Goal: Task Accomplishment & Management: Complete application form

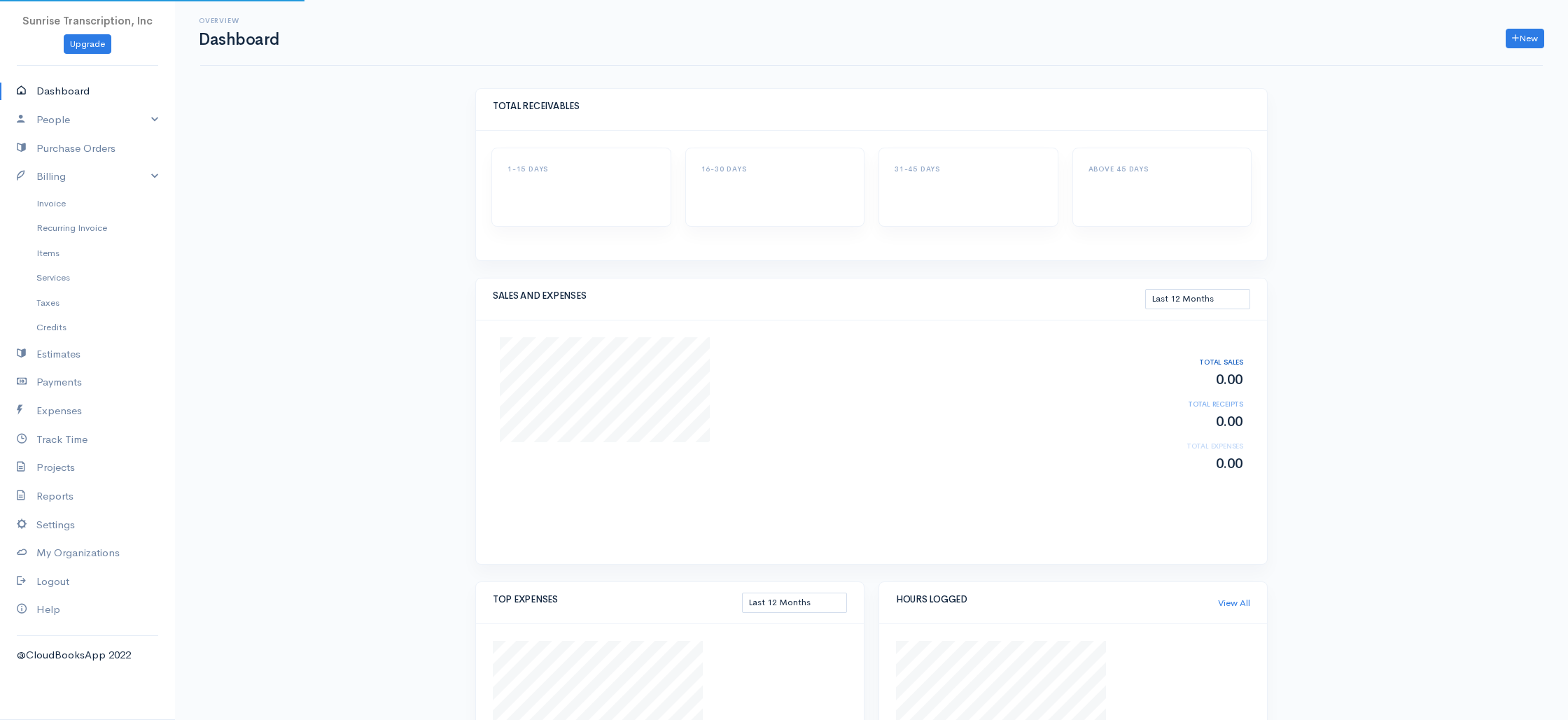
select select "365"
click at [401, 272] on div "Overview Dashboard New Invoice Client Quote Project Invoices Quotes Clients Exp…" at bounding box center [871, 679] width 1393 height 1358
click at [50, 202] on link "Invoice" at bounding box center [87, 204] width 175 height 26
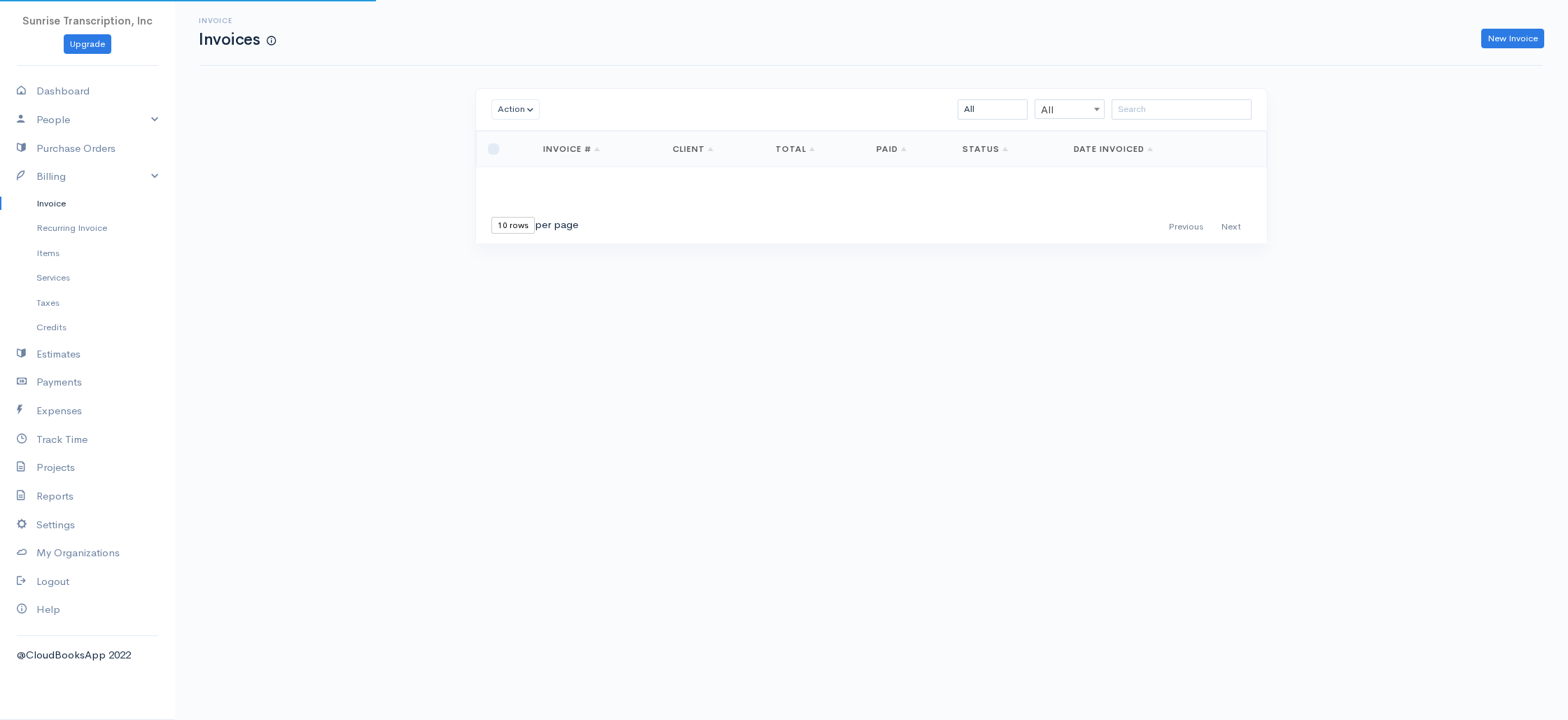
click at [315, 309] on body "Sunrise Transcription, Inc Upgrade Dashboard People Clients Vendors Staff Users…" at bounding box center [784, 547] width 1568 height 1095
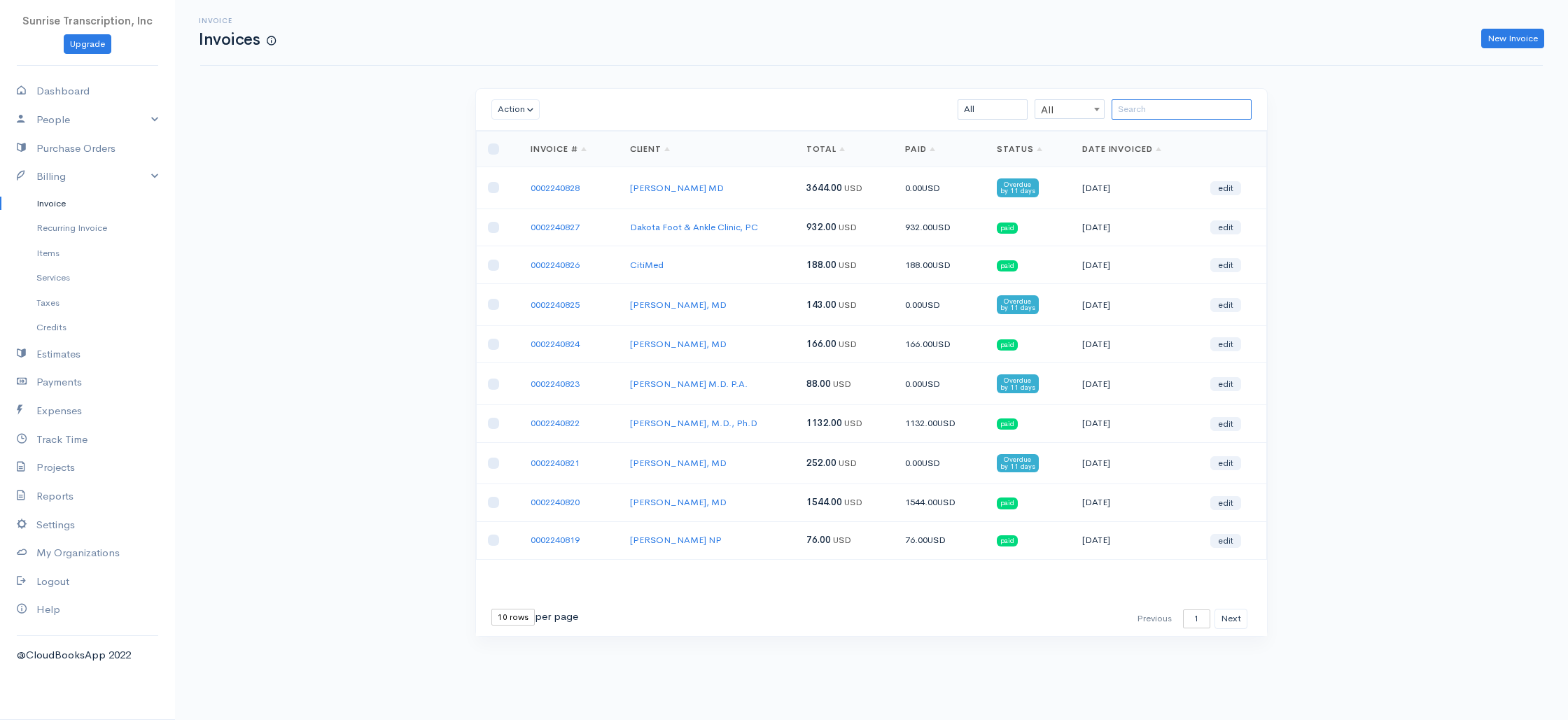
click at [1203, 106] on input "search" at bounding box center [1181, 109] width 140 height 21
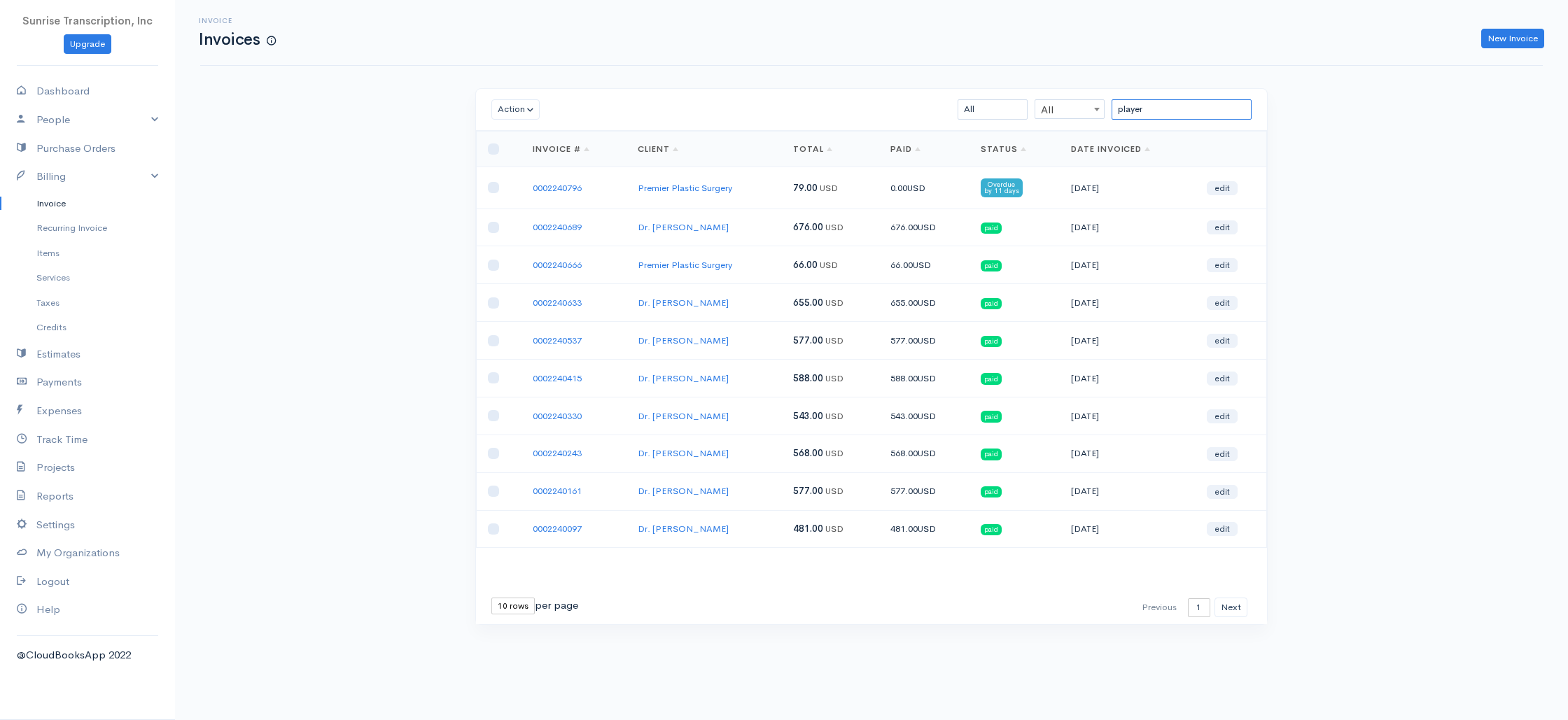
type input "player"
drag, startPoint x: 721, startPoint y: 240, endPoint x: 624, endPoint y: 233, distance: 97.3
click at [624, 233] on tr "0002240689 Dr. [PERSON_NAME] 676.00 USD 676.00 USD paid [DATE] edit" at bounding box center [871, 227] width 790 height 38
copy tr "Dr. [PERSON_NAME]"
click at [1500, 38] on link "New Invoice" at bounding box center [1512, 38] width 63 height 21
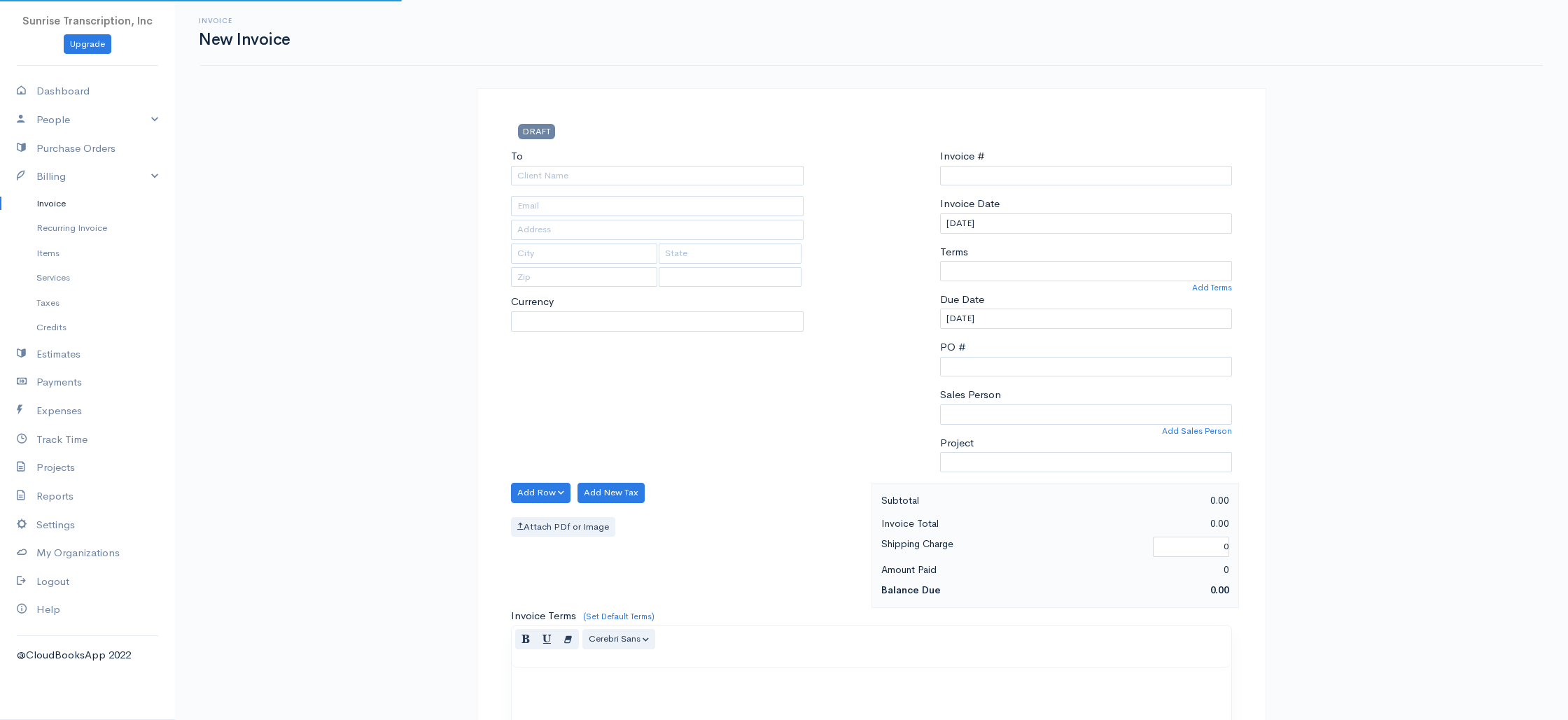
select select "[GEOGRAPHIC_DATA]"
select select "USD"
type input "0002240831"
click at [700, 173] on input "To" at bounding box center [657, 176] width 293 height 21
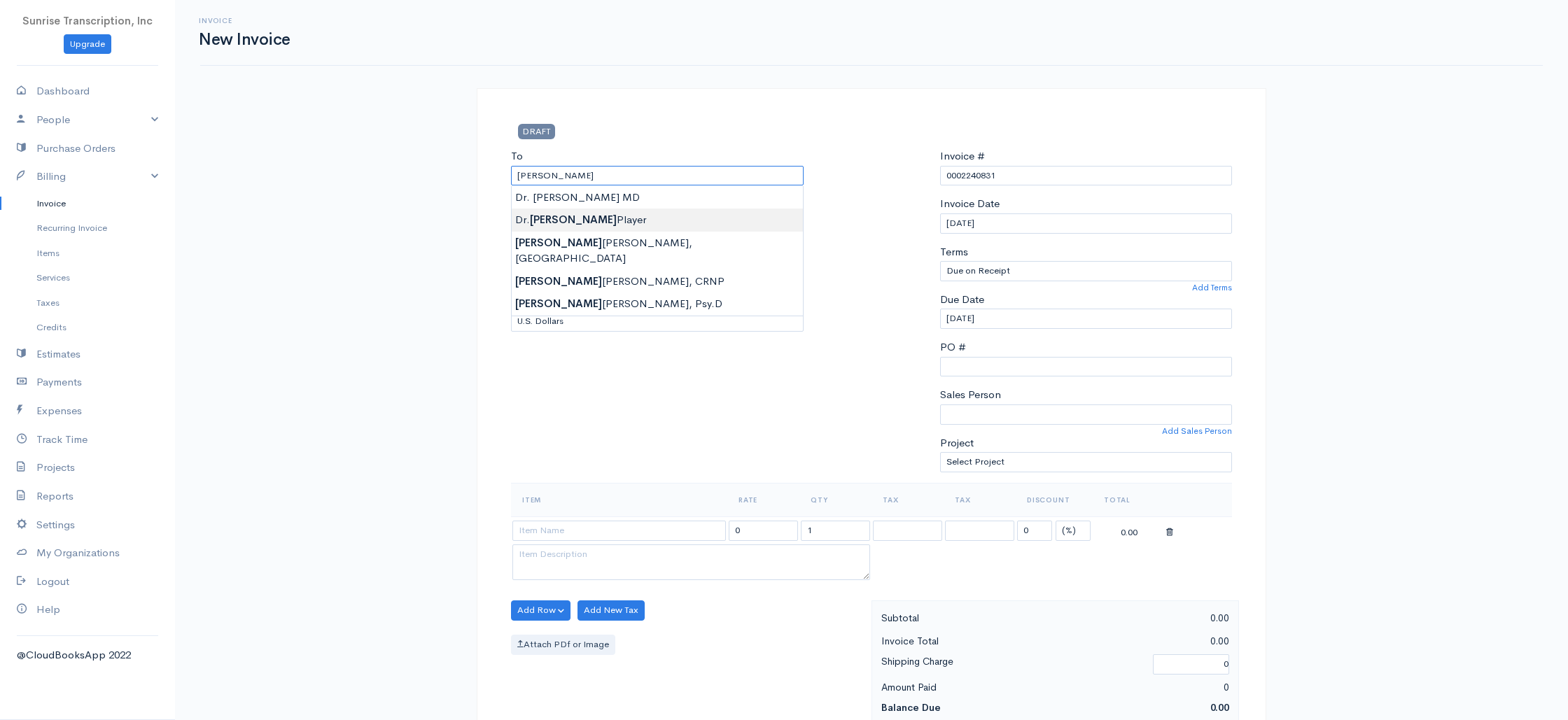
type input "Dr. [PERSON_NAME]"
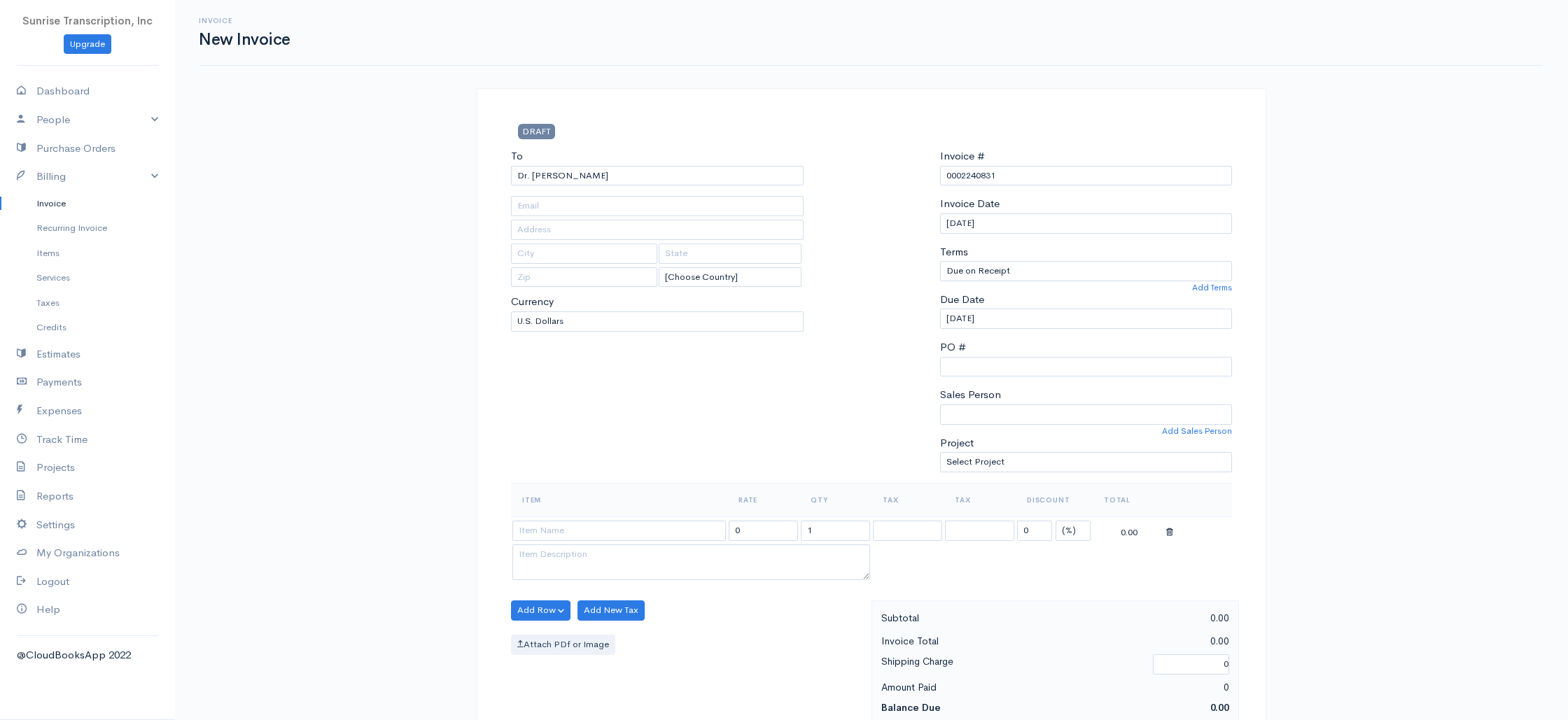
type input "[EMAIL_ADDRESS][DOMAIN_NAME]"
type input "[STREET_ADDRESS]"
type input "Clearwater"
type input "[US_STATE]"
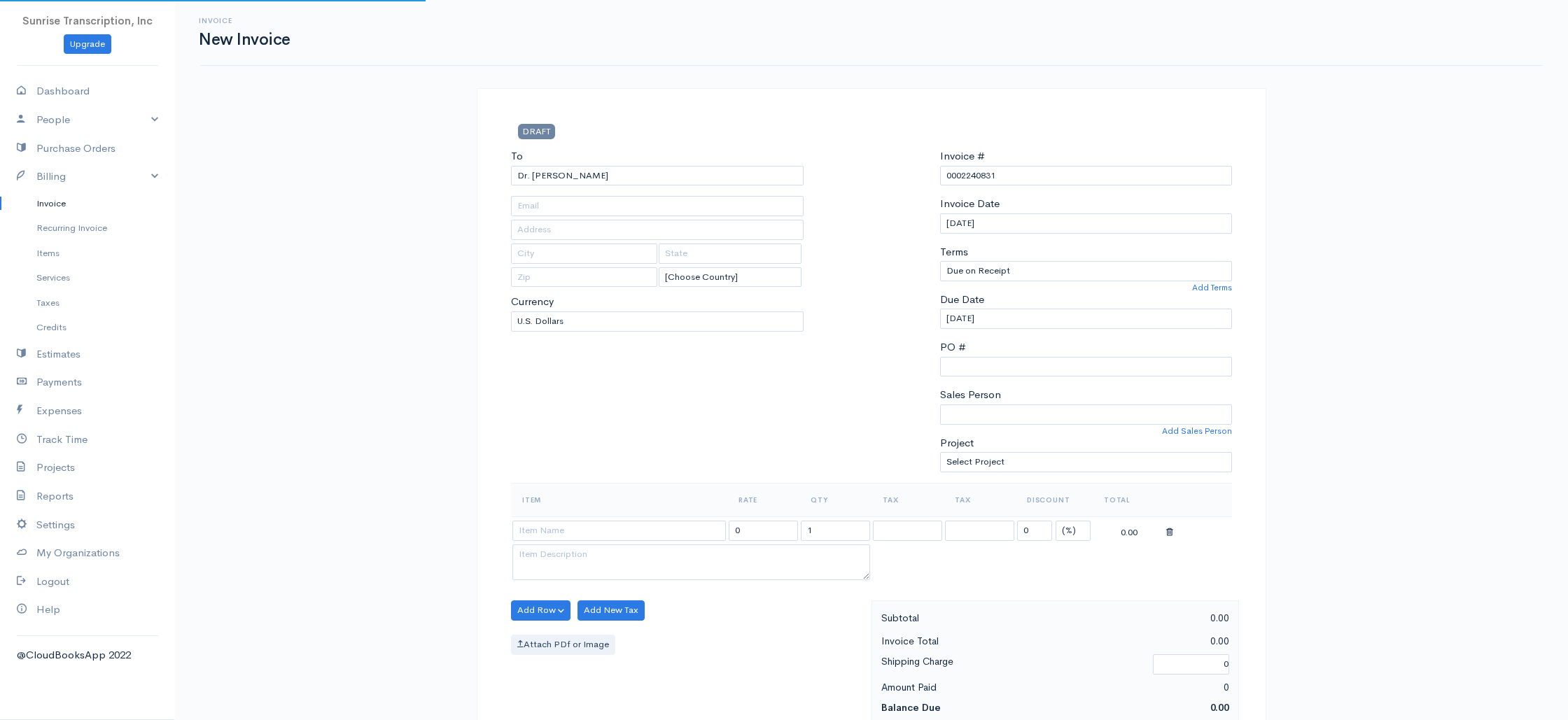
type input "33755"
click at [561, 531] on input at bounding box center [619, 531] width 213 height 21
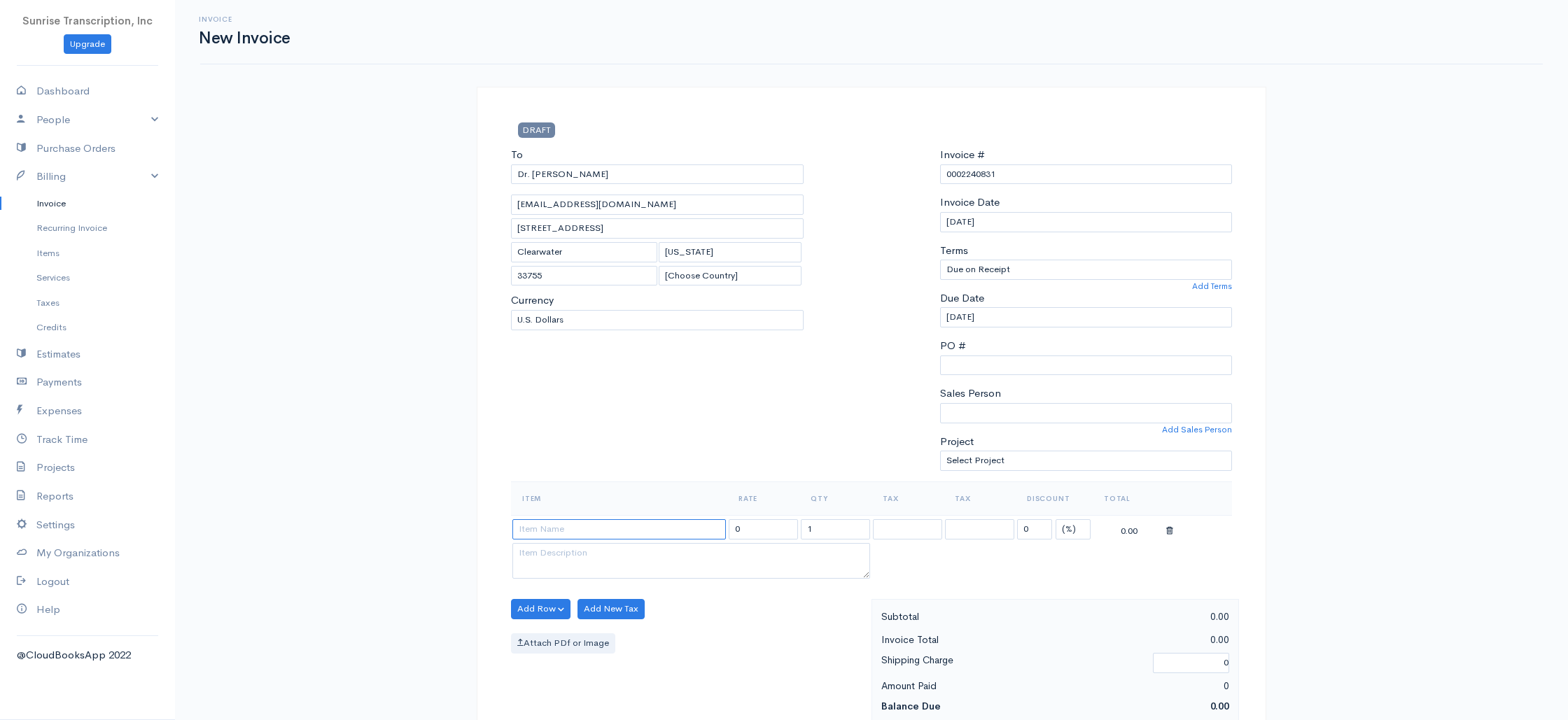
click at [568, 538] on input at bounding box center [619, 529] width 213 height 21
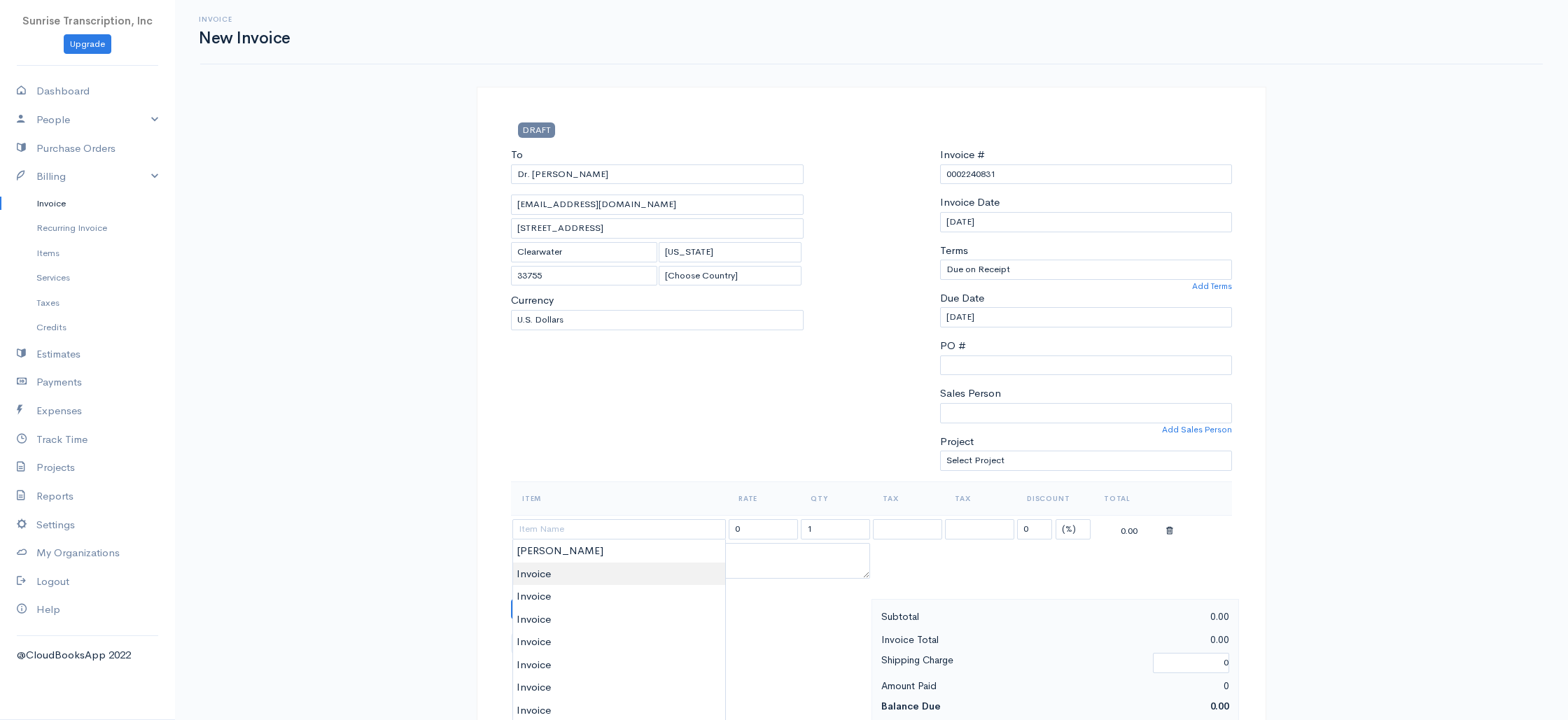
type input "Invoice"
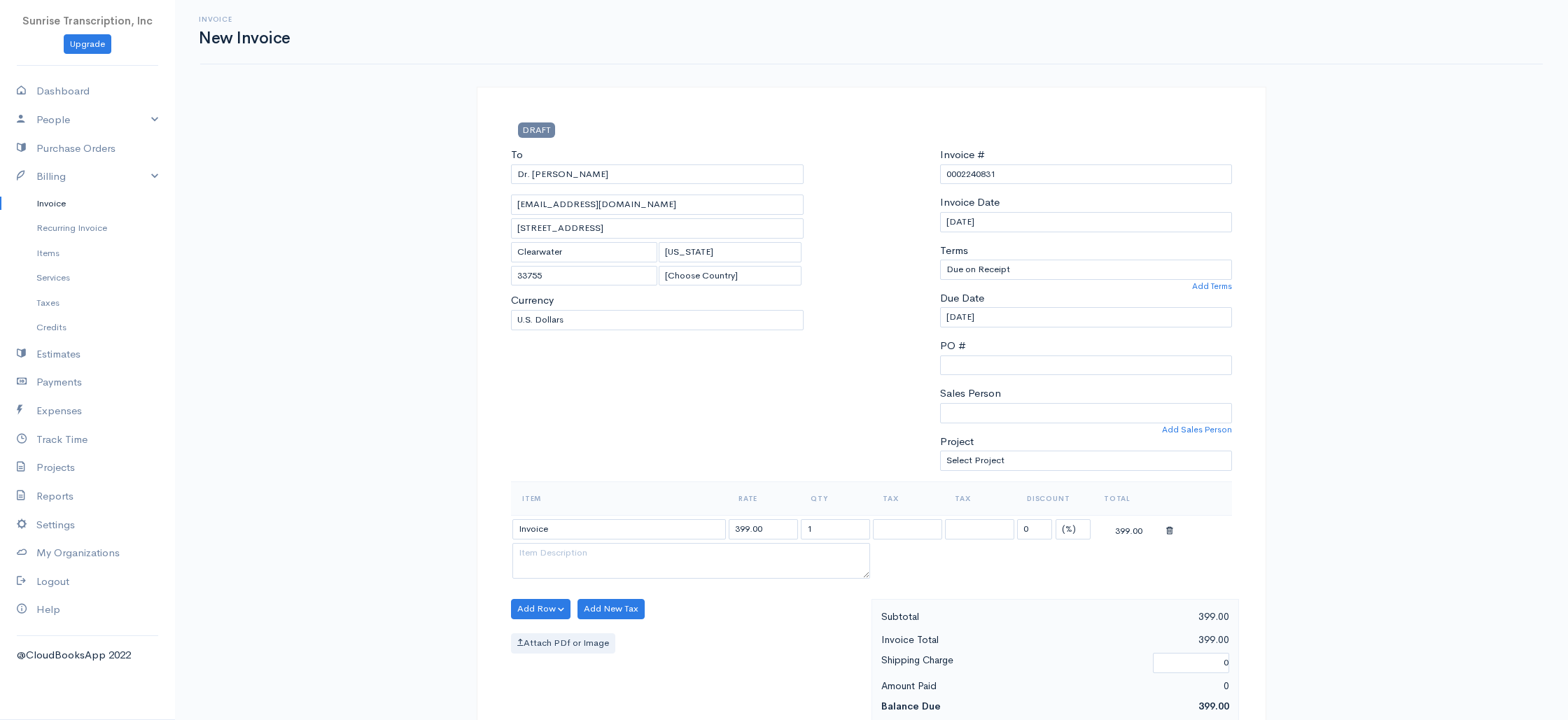
drag, startPoint x: 713, startPoint y: 527, endPoint x: 680, endPoint y: 526, distance: 33.0
click at [680, 526] on tr "Invoice 399.00 1 0 (%) Flat 399.00" at bounding box center [871, 529] width 721 height 28
click at [705, 459] on div "To Dr. [PERSON_NAME] [EMAIL_ADDRESS][DOMAIN_NAME] [STREET_ADDRESS] [GEOGRAPHIC_…" at bounding box center [657, 314] width 306 height 334
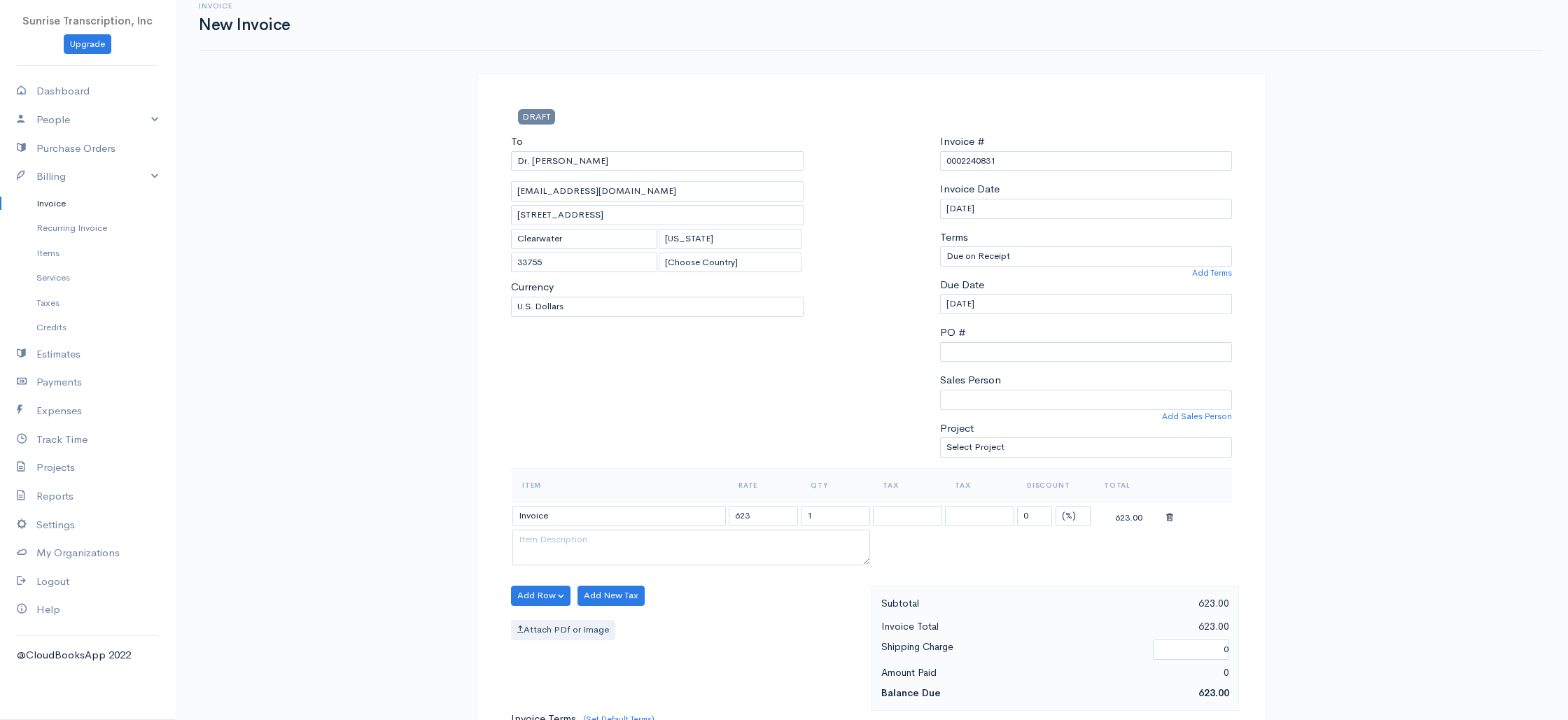
scroll to position [0, 0]
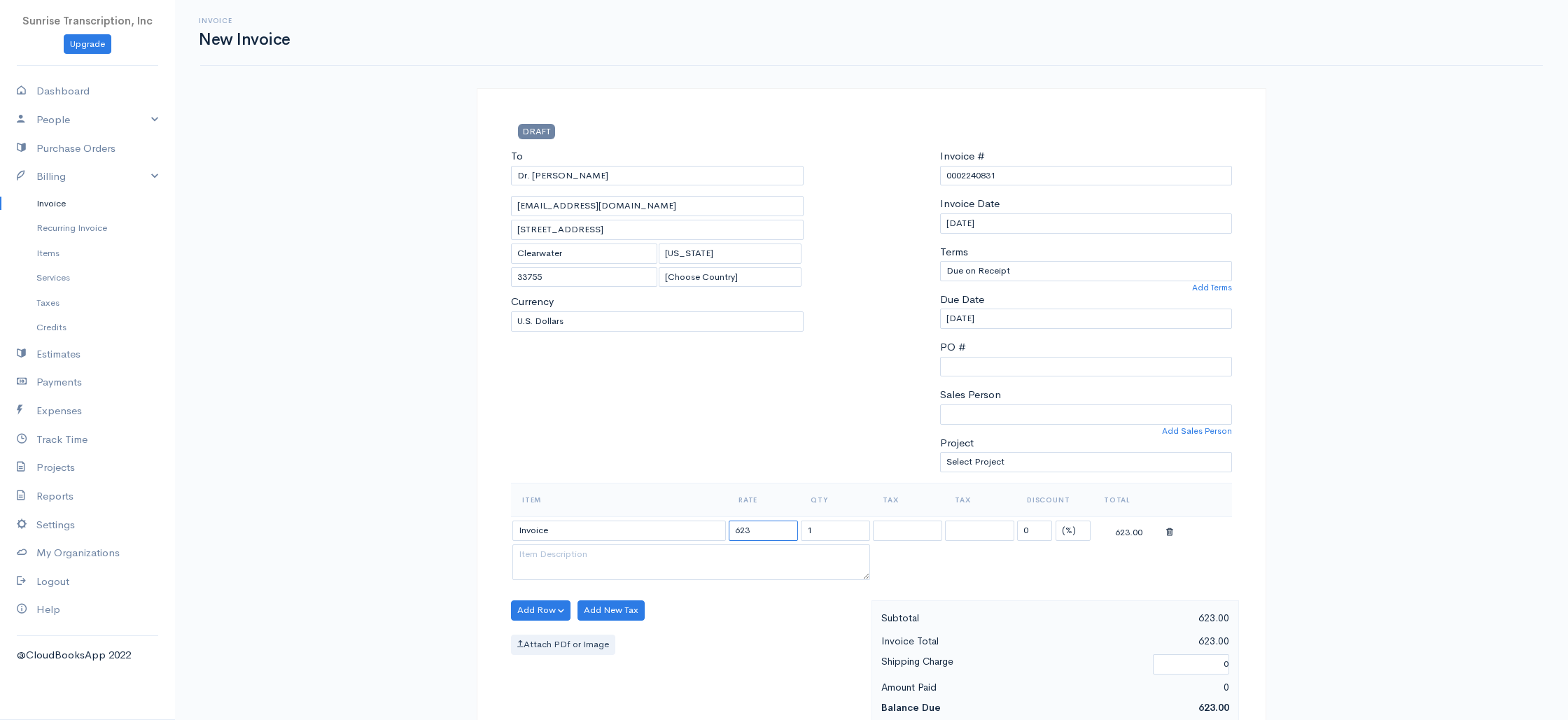
drag, startPoint x: 712, startPoint y: 529, endPoint x: 675, endPoint y: 527, distance: 37.1
click at [675, 527] on tr "Invoice 623 1 0 (%) Flat 623.00" at bounding box center [871, 530] width 721 height 28
type input "587"
click at [676, 466] on div "To Dr. [PERSON_NAME] [EMAIL_ADDRESS][DOMAIN_NAME] [STREET_ADDRESS] [GEOGRAPHIC_…" at bounding box center [657, 315] width 306 height 334
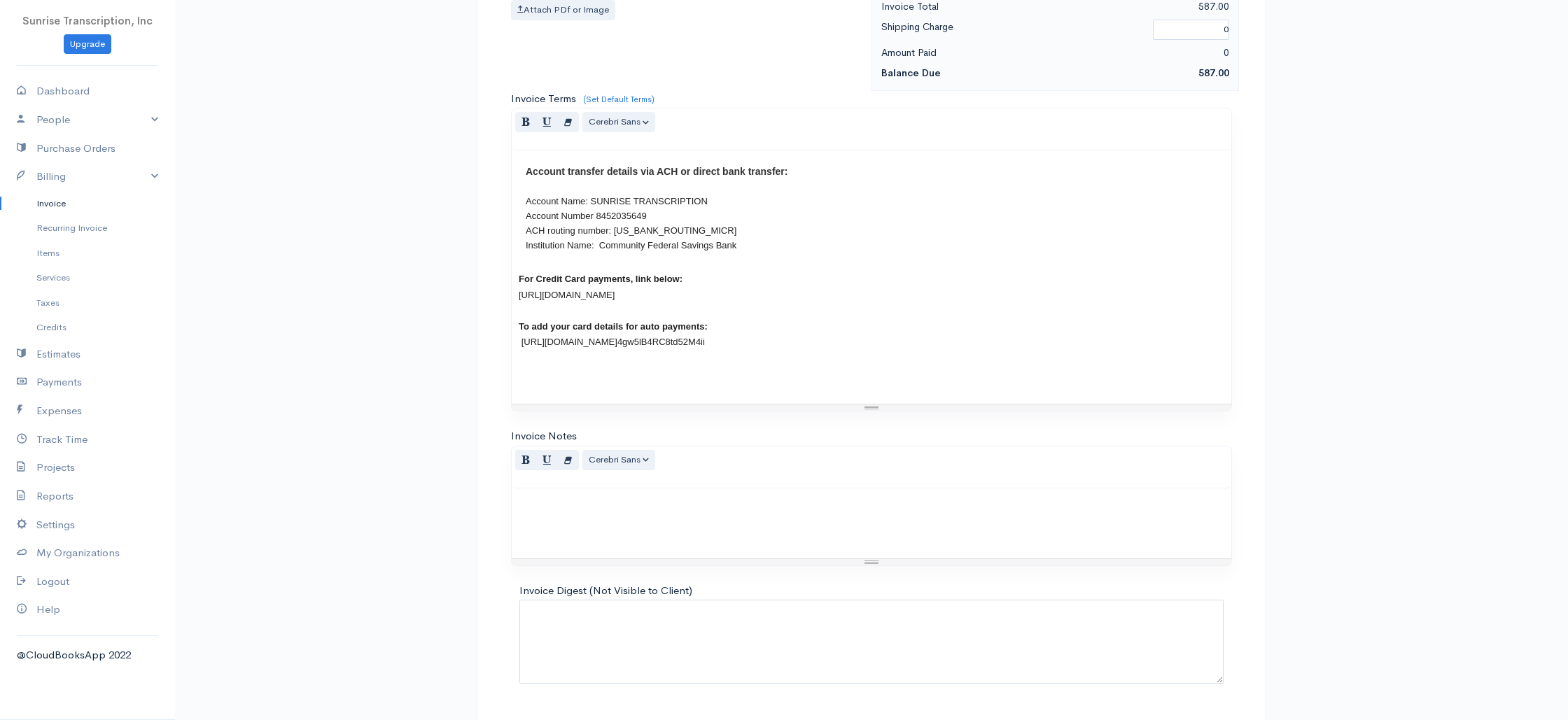
scroll to position [673, 0]
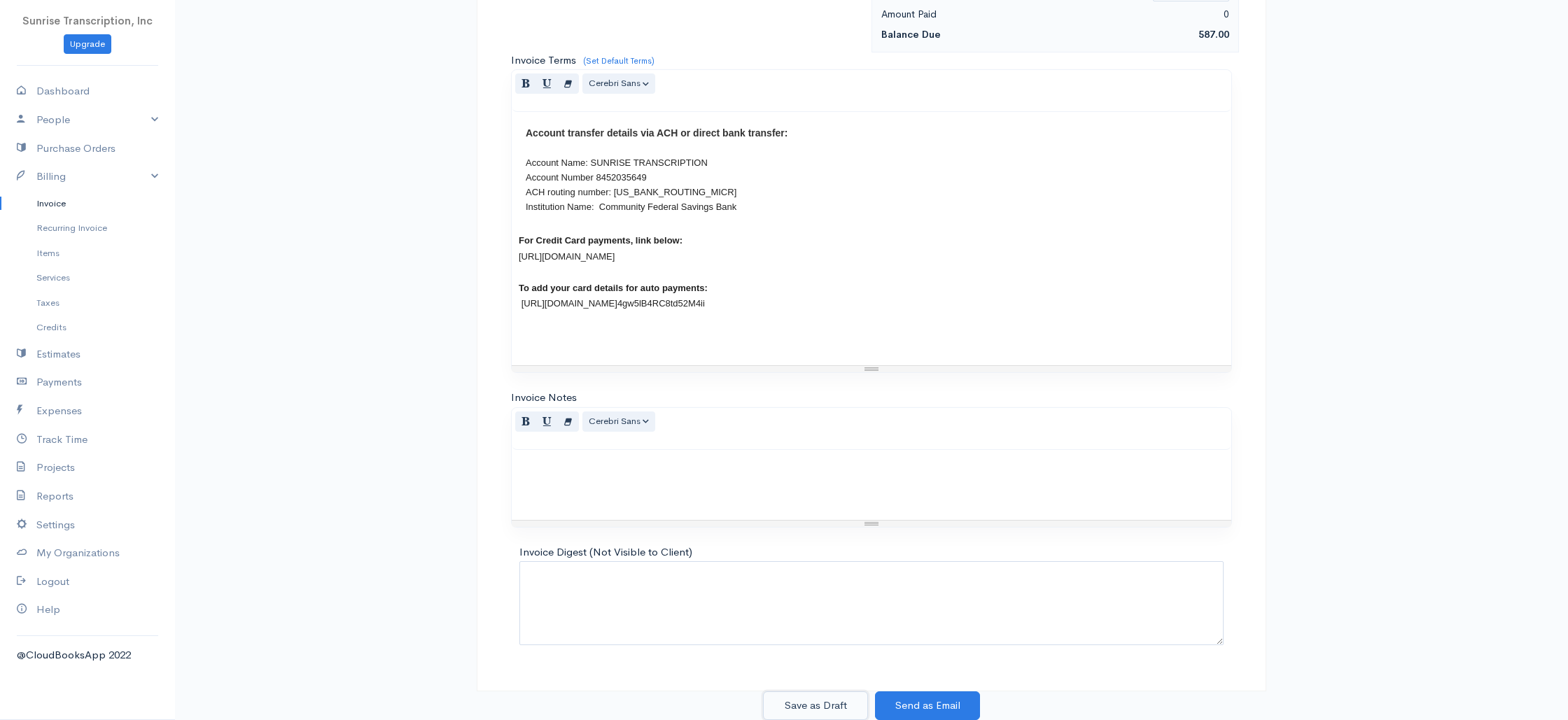
click at [817, 707] on button "Save as Draft" at bounding box center [815, 706] width 105 height 28
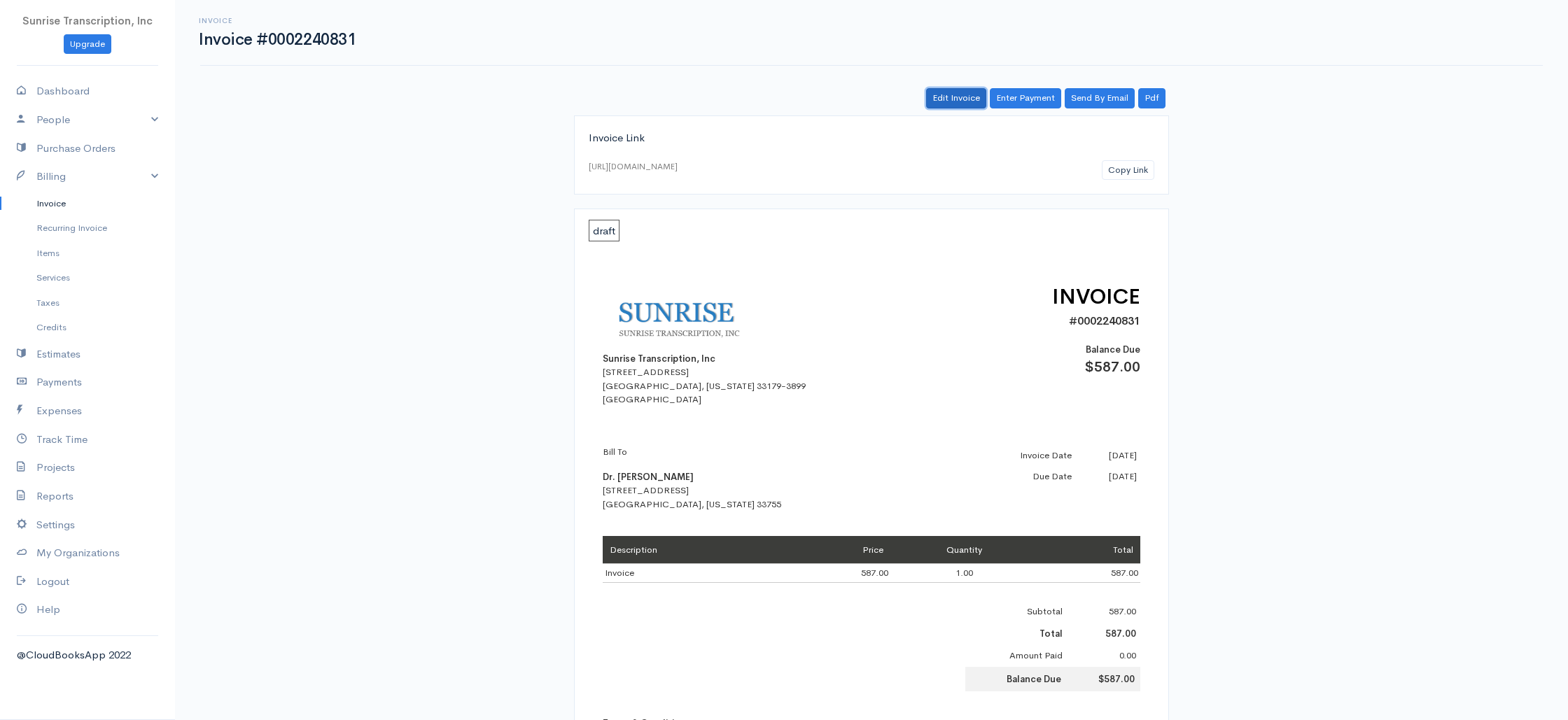
drag, startPoint x: 945, startPoint y: 99, endPoint x: 837, endPoint y: 124, distance: 110.9
click at [945, 99] on link "Edit Invoice" at bounding box center [956, 98] width 60 height 21
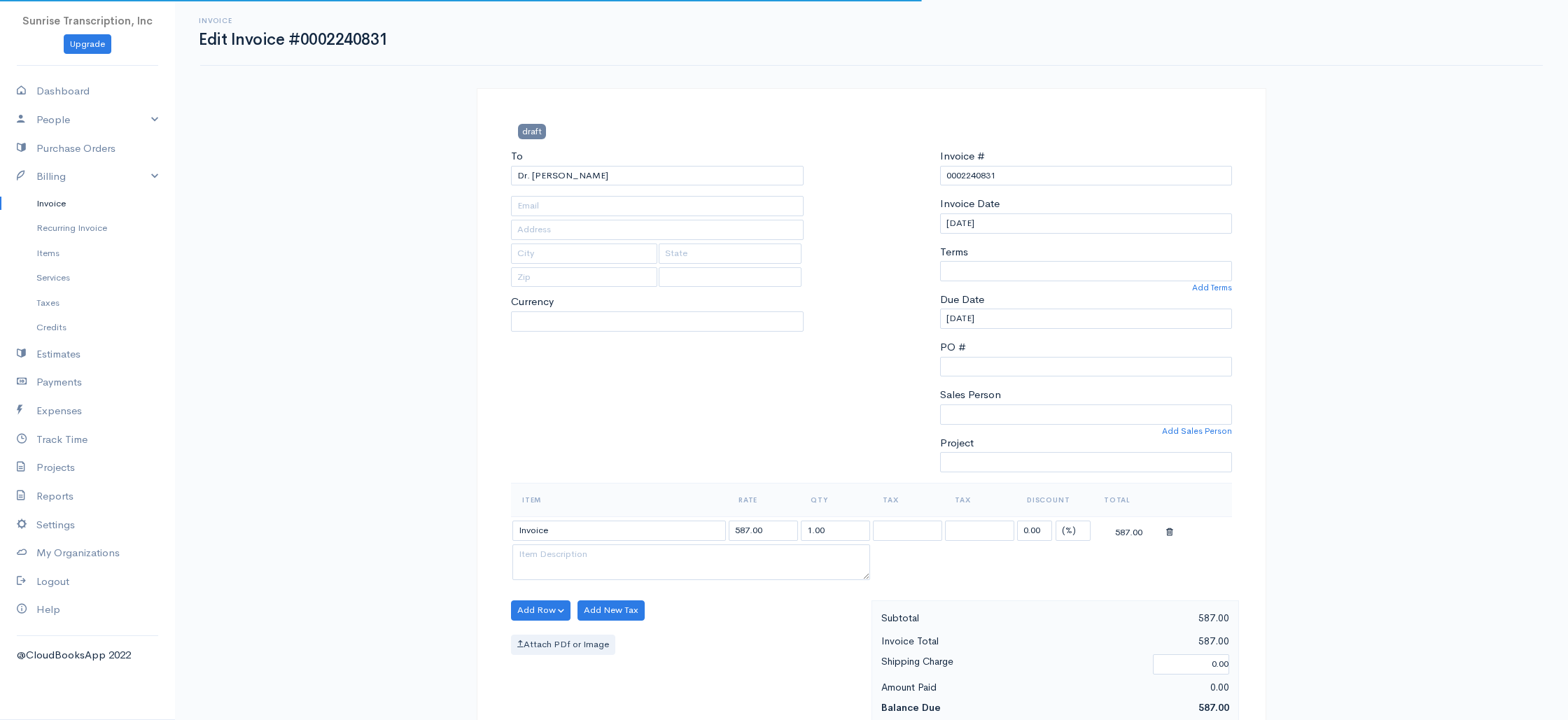
type input "[EMAIL_ADDRESS][DOMAIN_NAME]"
type input "[STREET_ADDRESS]"
type input "Clearwater"
type input "[US_STATE]"
type input "33755"
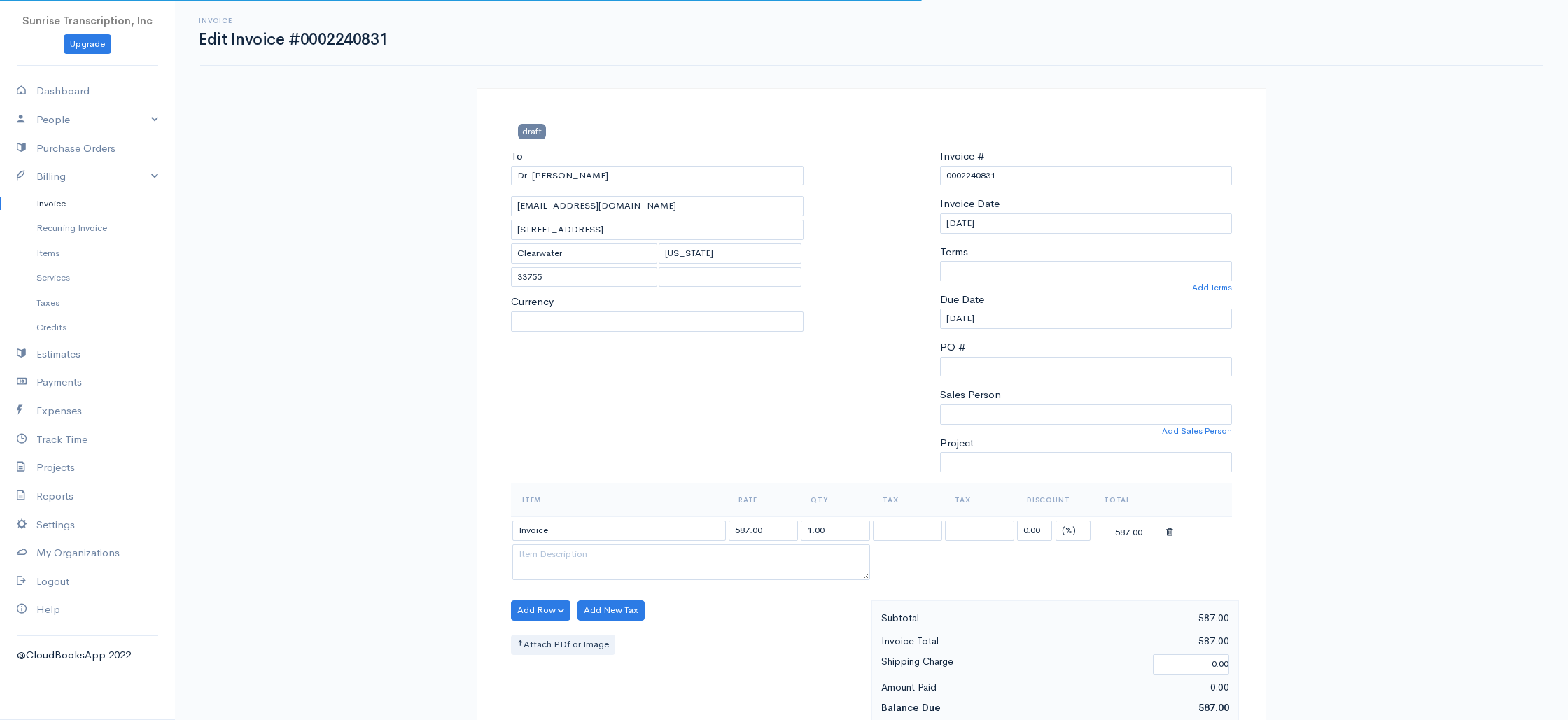
select select
select select "0"
select select "[GEOGRAPHIC_DATA]"
select select "USD"
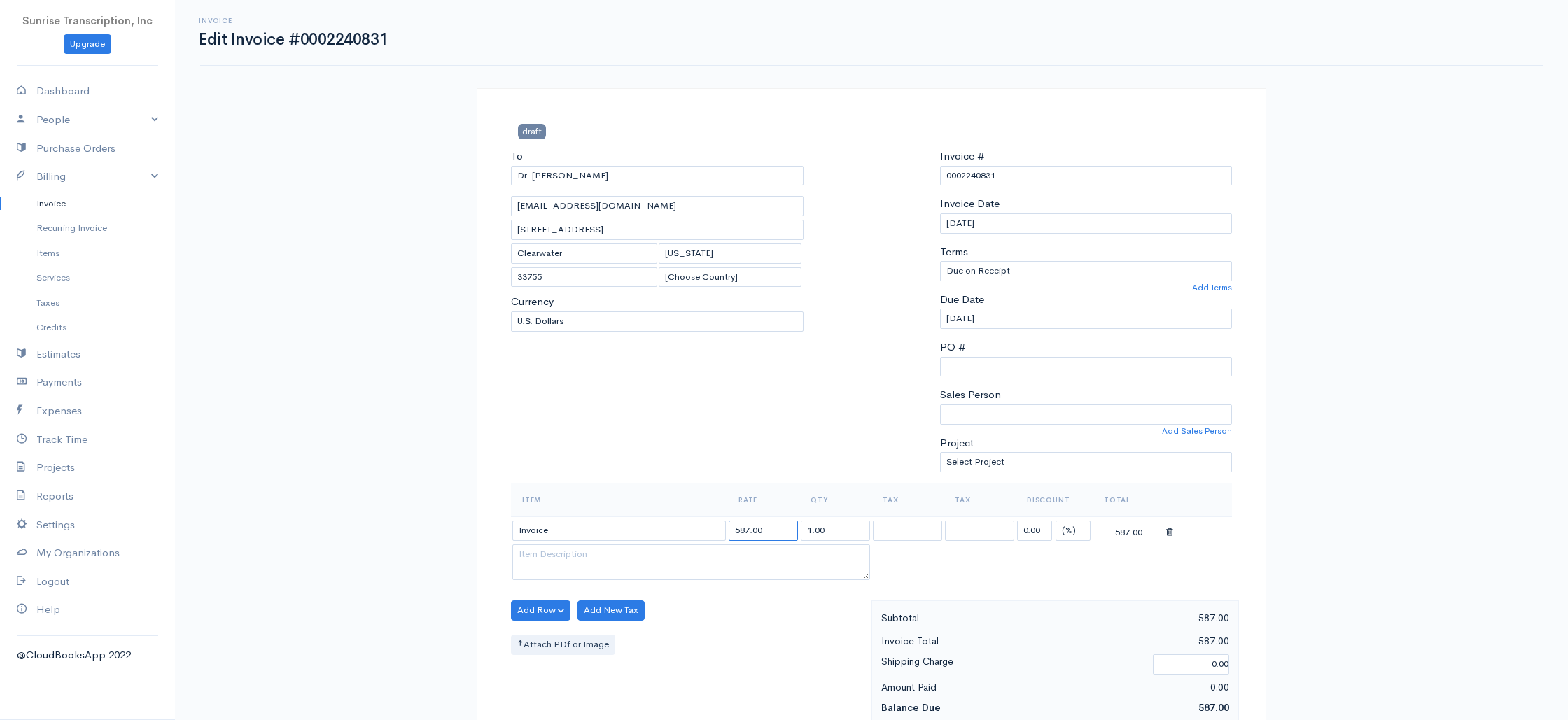
drag, startPoint x: 738, startPoint y: 528, endPoint x: 717, endPoint y: 529, distance: 21.0
click at [717, 529] on tr "Invoice 587.00 1.00 0.00 (%) Flat 587.00" at bounding box center [871, 530] width 721 height 28
drag, startPoint x: 745, startPoint y: 529, endPoint x: 702, endPoint y: 529, distance: 43.0
click at [702, 529] on tr "Invoice 587.00 1.00 0.00 (%) Flat 587.00" at bounding box center [871, 530] width 721 height 28
type input "647.00"
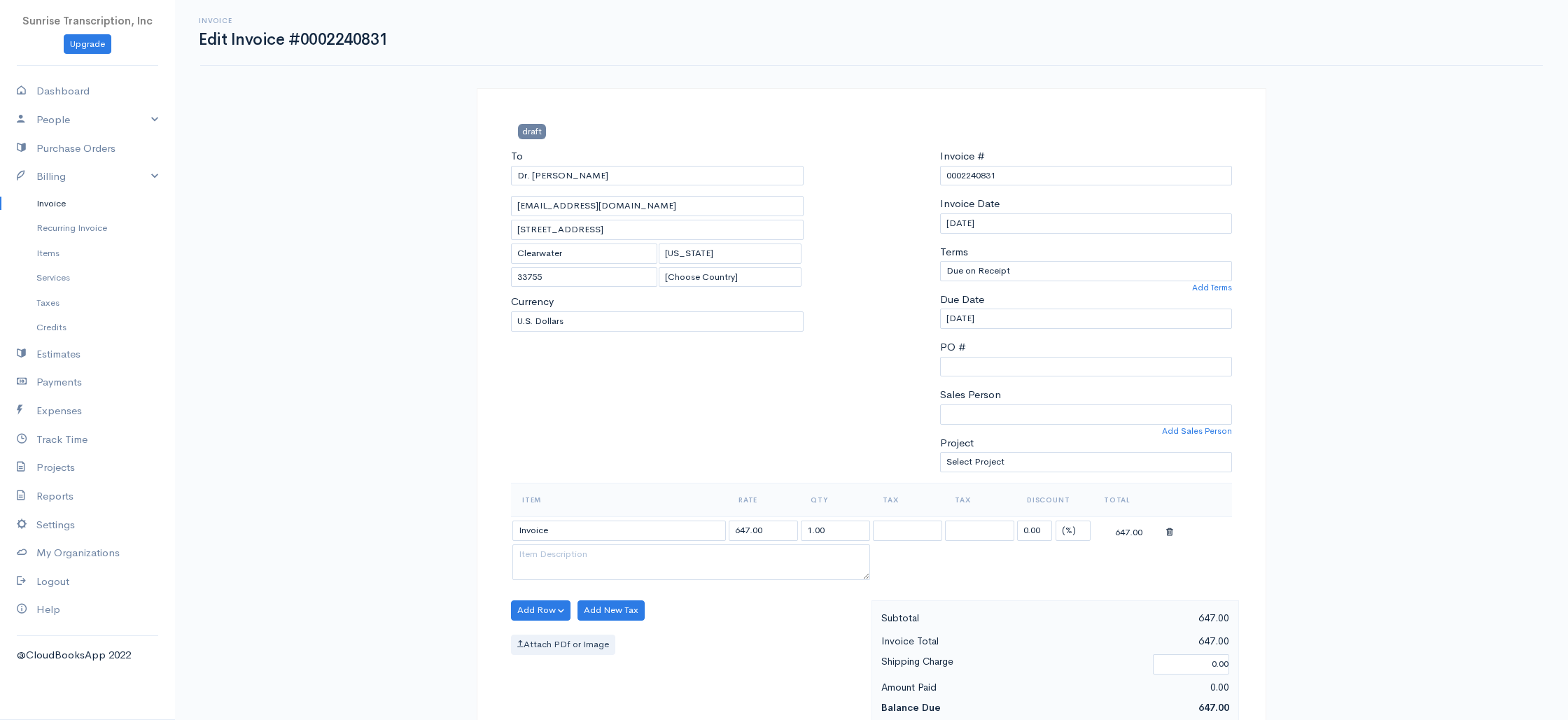
click at [690, 468] on div "To Dr. [PERSON_NAME] [EMAIL_ADDRESS][DOMAIN_NAME] [STREET_ADDRESS] [GEOGRAPHIC_…" at bounding box center [657, 315] width 306 height 334
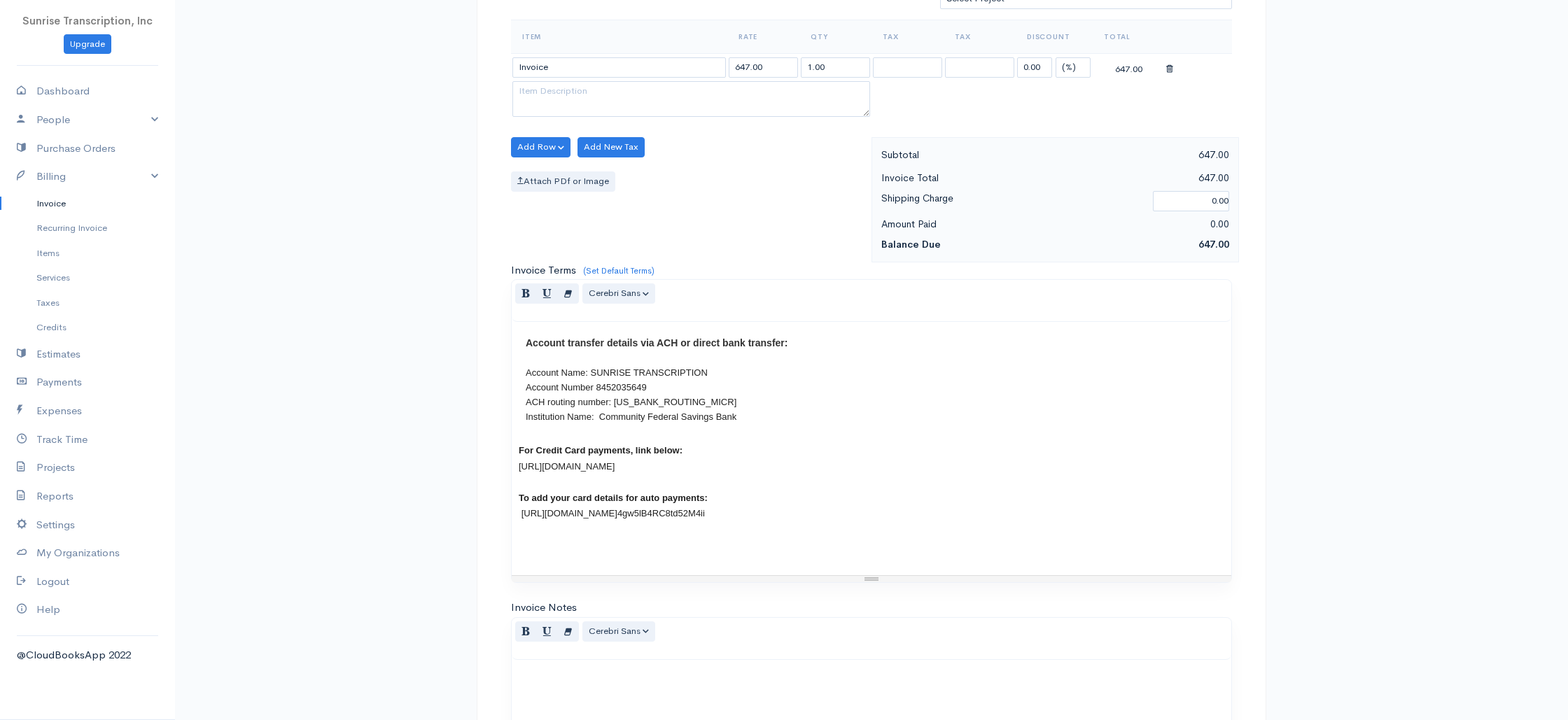
scroll to position [673, 0]
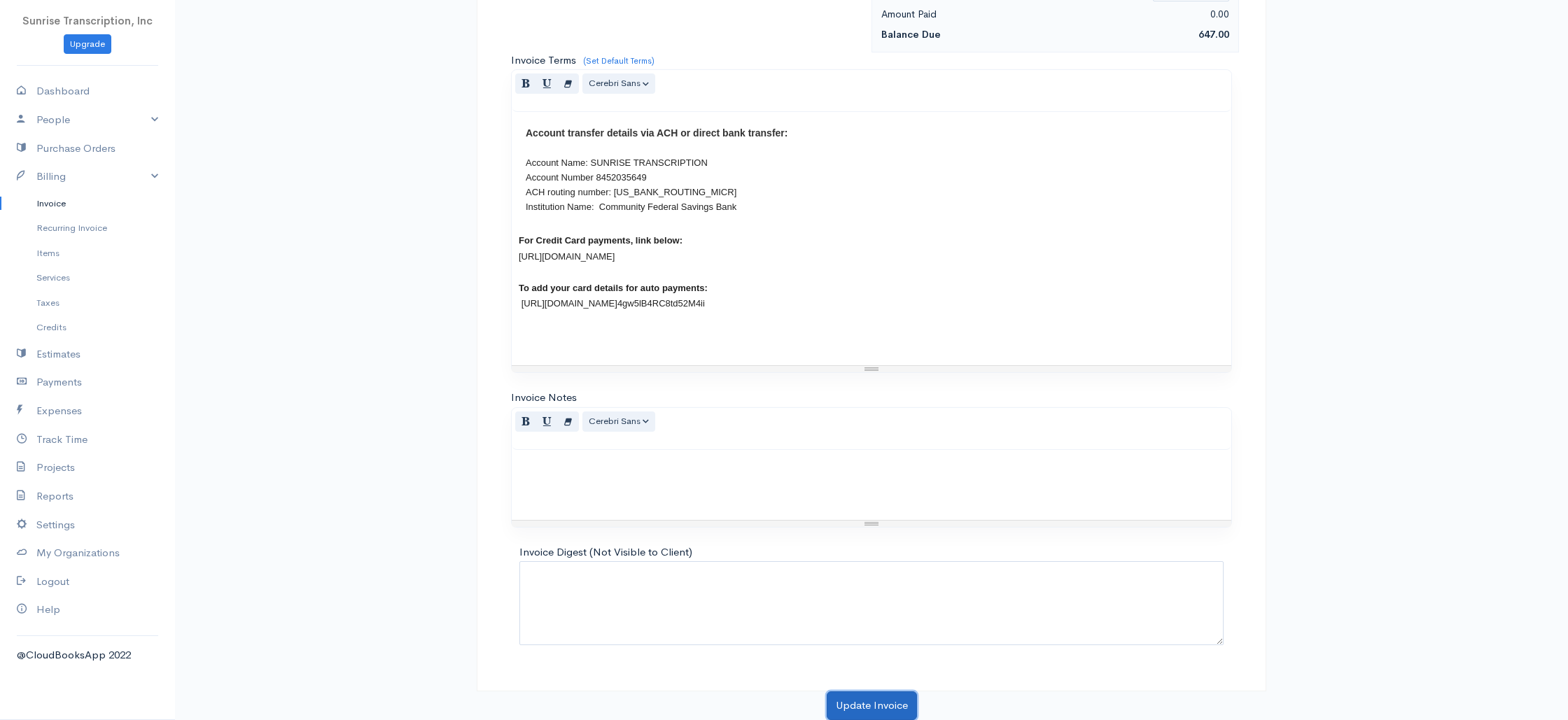
click at [861, 704] on button "Update Invoice" at bounding box center [871, 706] width 90 height 28
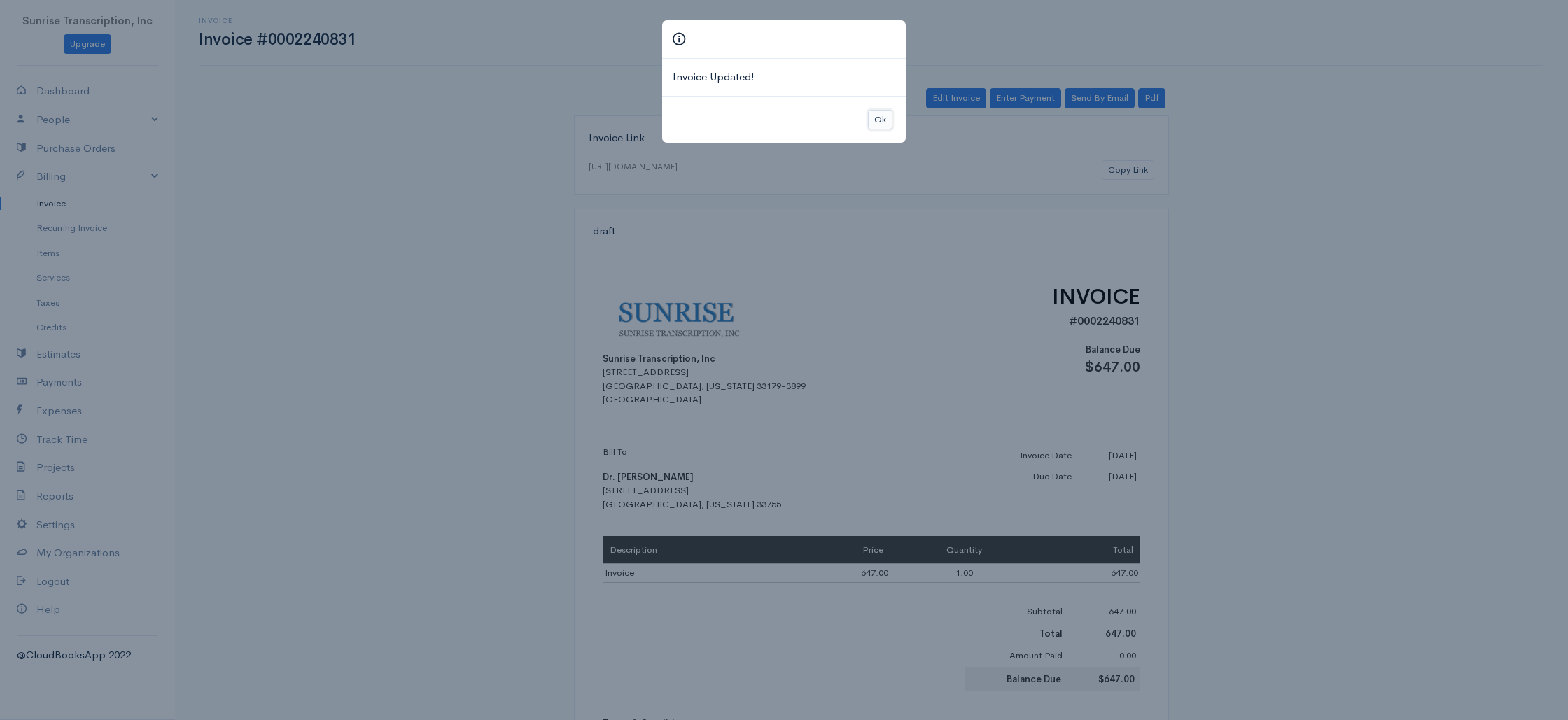
click at [882, 115] on button "Ok" at bounding box center [880, 120] width 25 height 21
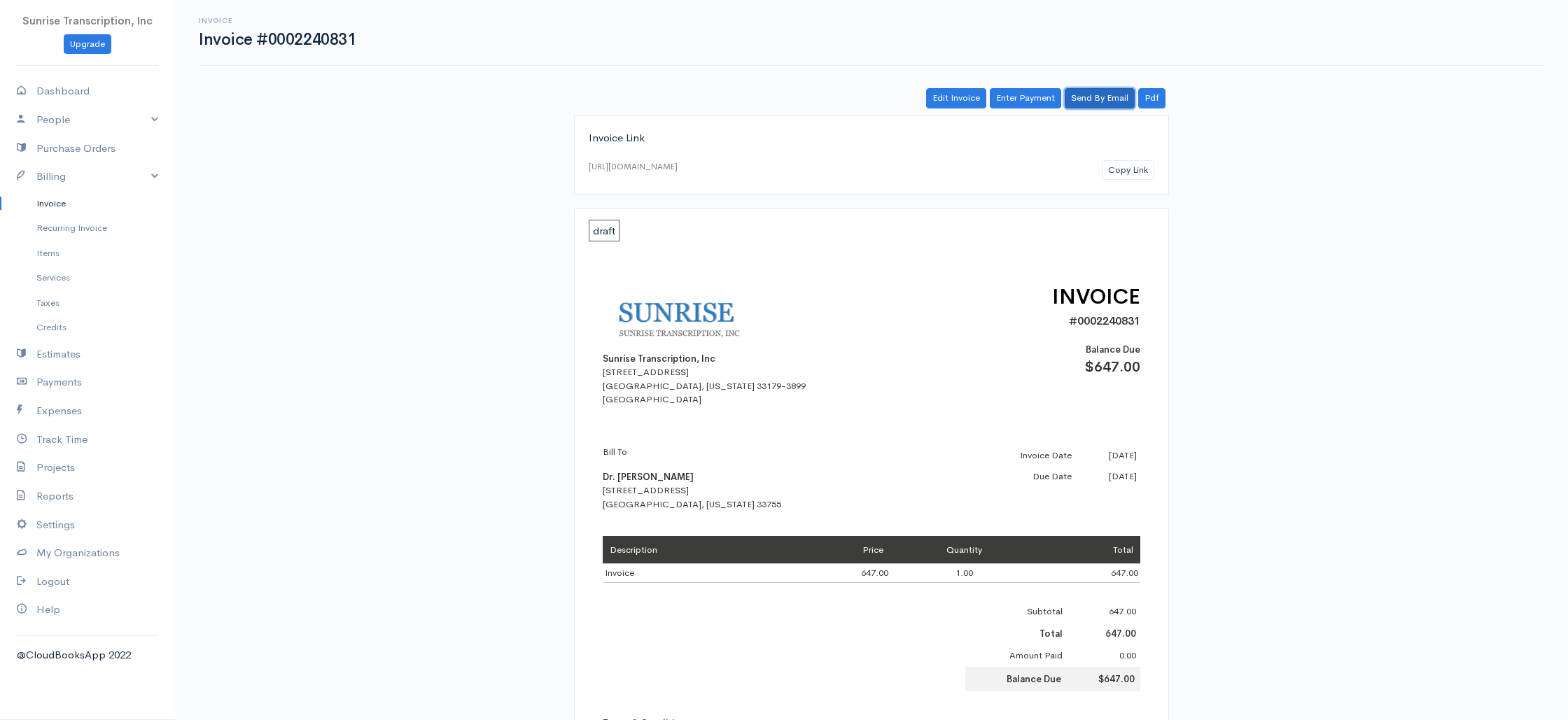
click at [1093, 97] on link "Send By Email" at bounding box center [1099, 98] width 70 height 21
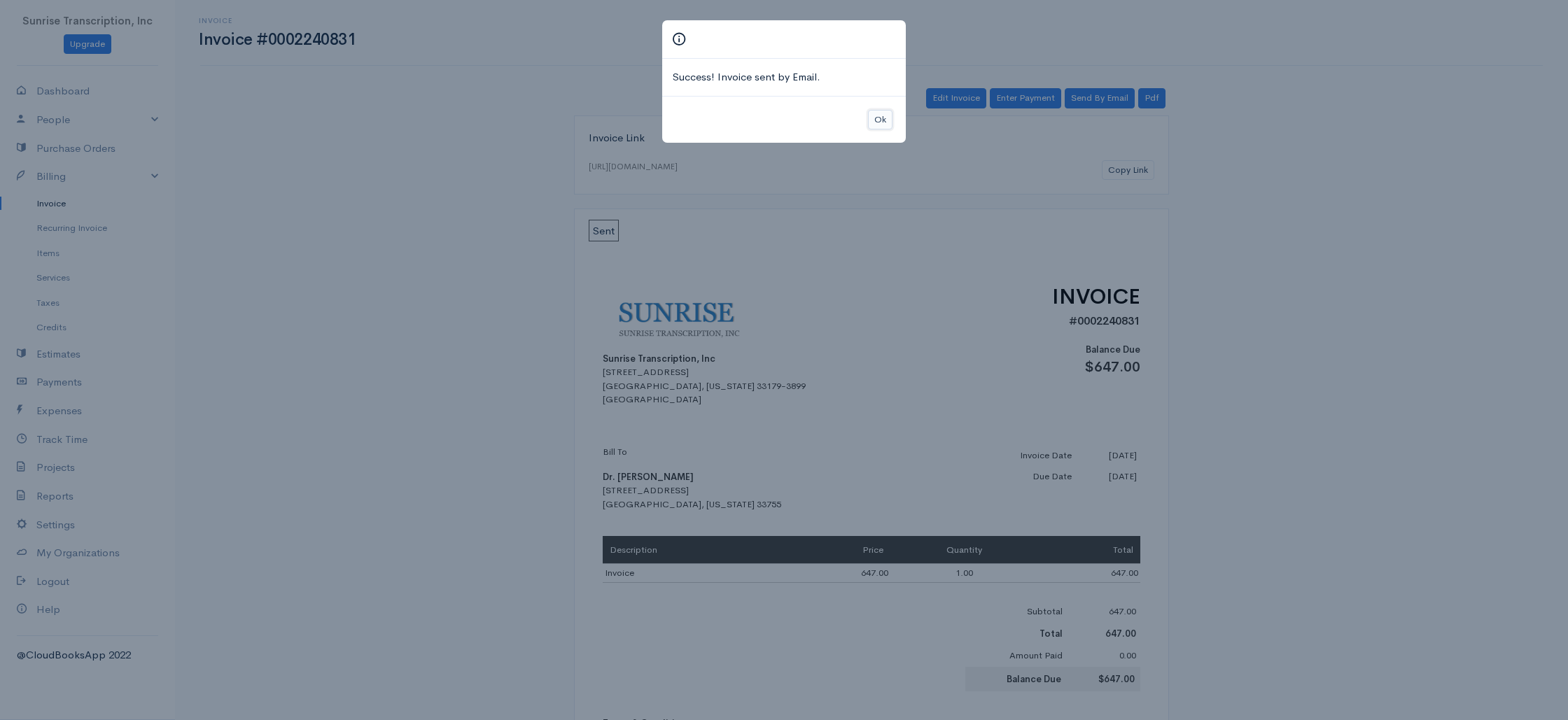
click at [877, 117] on button "Ok" at bounding box center [880, 120] width 25 height 21
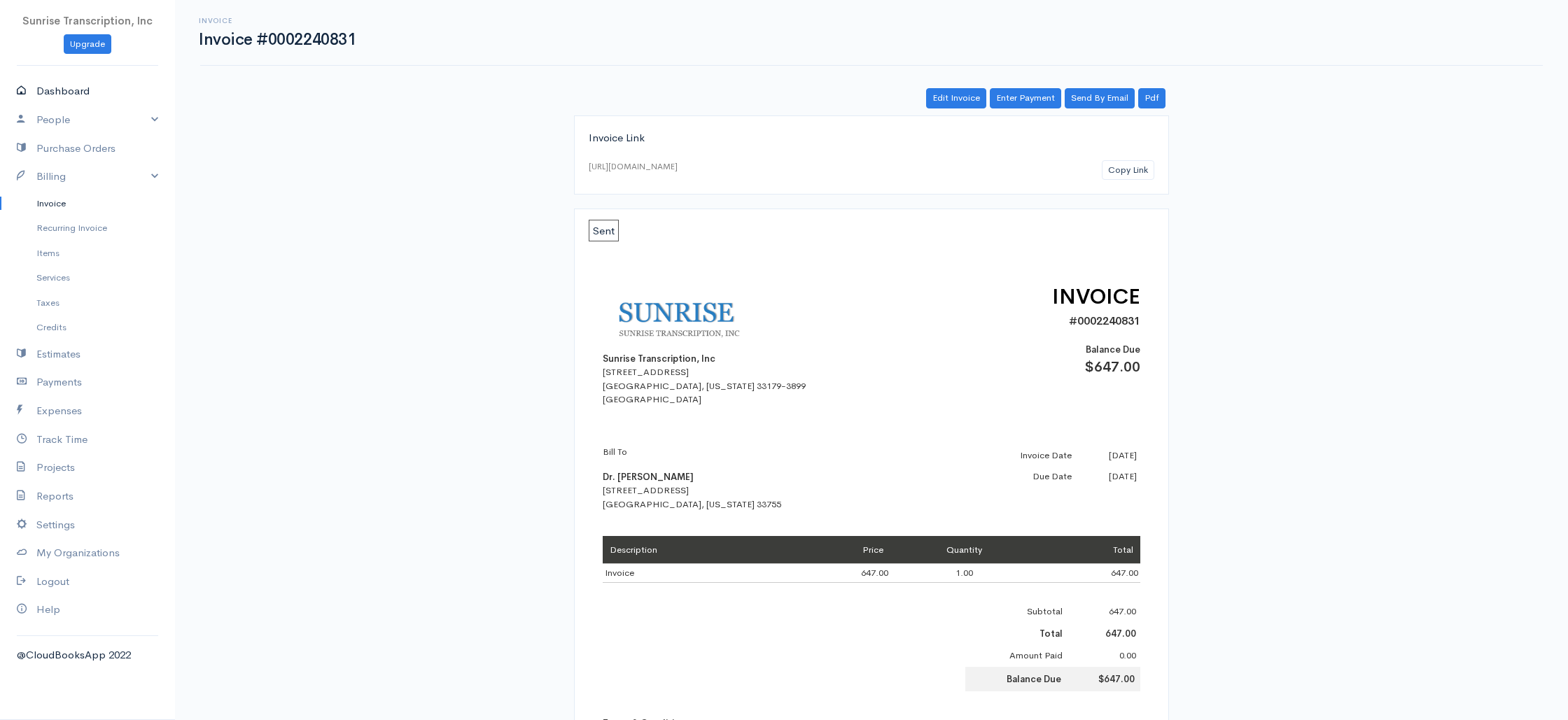
click at [52, 89] on link "Dashboard" at bounding box center [87, 91] width 175 height 28
select select "365"
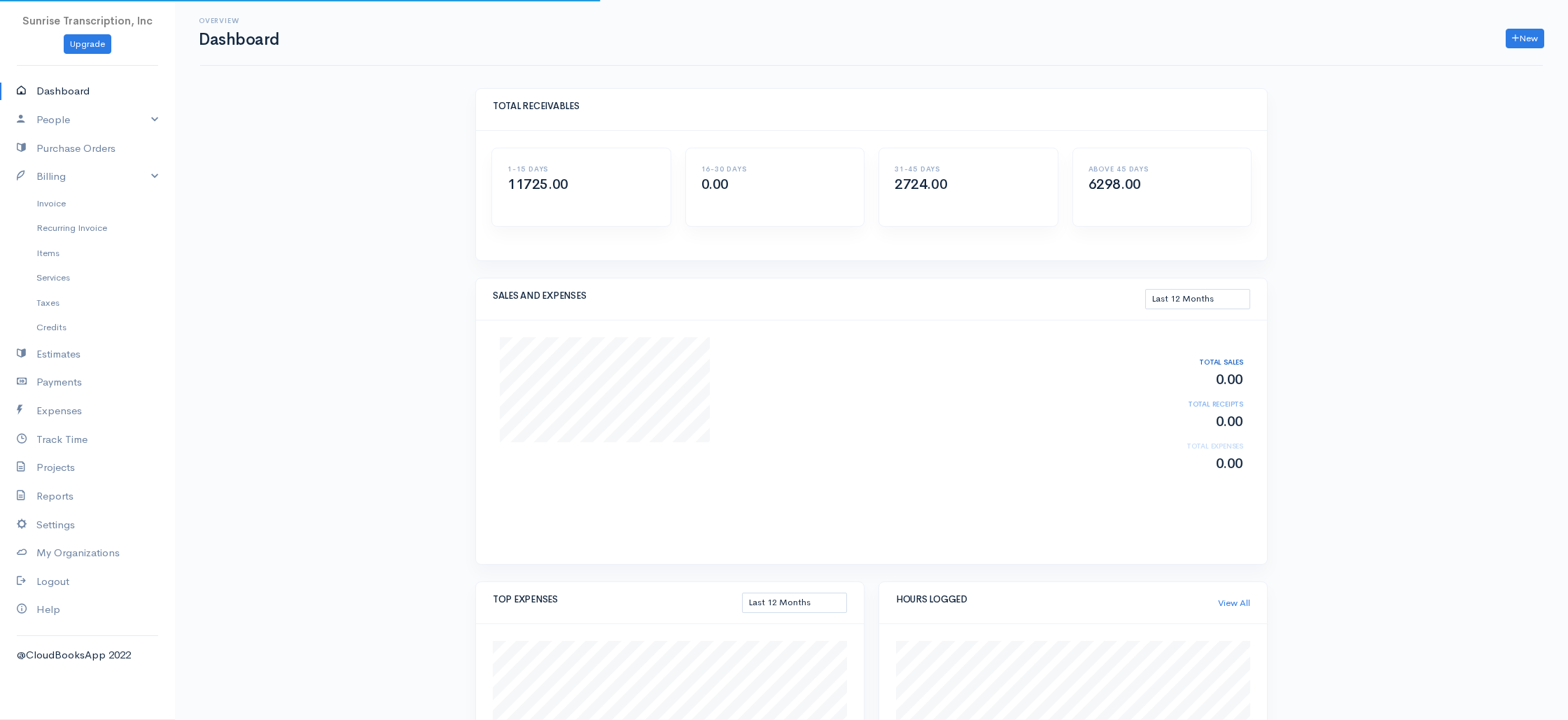
click at [341, 367] on div "Overview Dashboard New Invoice Client Quote Project Invoices Quotes Clients Exp…" at bounding box center [871, 673] width 1393 height 1346
click at [65, 96] on link "Dashboard" at bounding box center [87, 91] width 175 height 28
